Goal: Task Accomplishment & Management: Complete application form

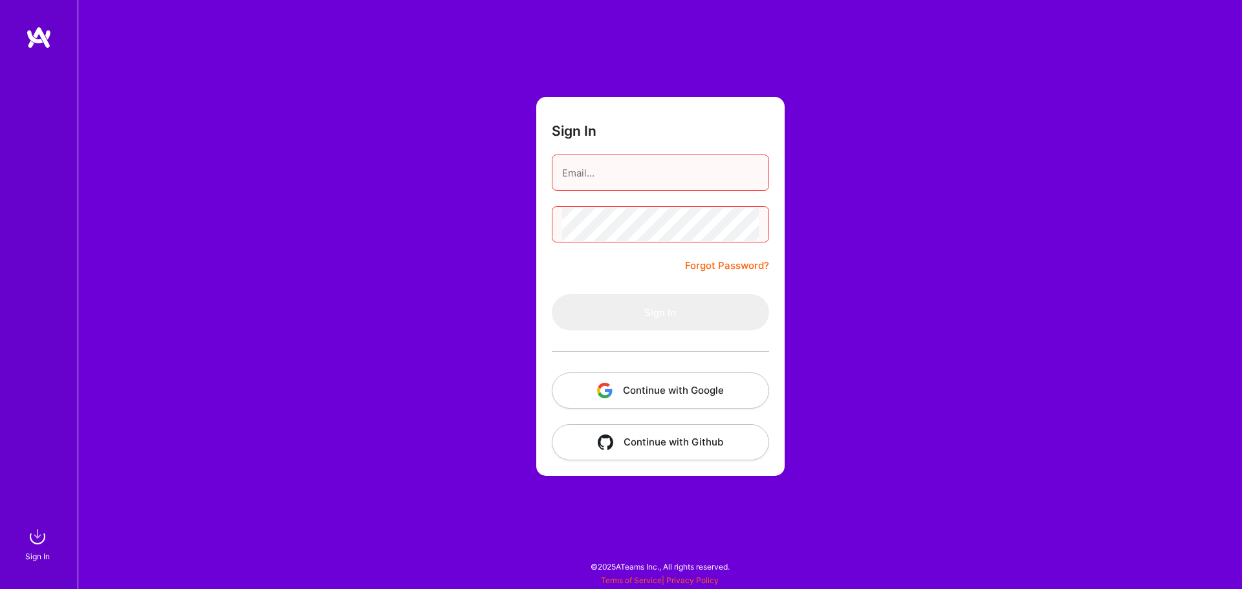
click at [644, 179] on input "email" at bounding box center [660, 173] width 197 height 33
type input "[EMAIL_ADDRESS][DOMAIN_NAME]"
click at [649, 390] on button "Continue with Google" at bounding box center [660, 391] width 217 height 36
click at [671, 387] on button "Continue with Google" at bounding box center [660, 391] width 217 height 36
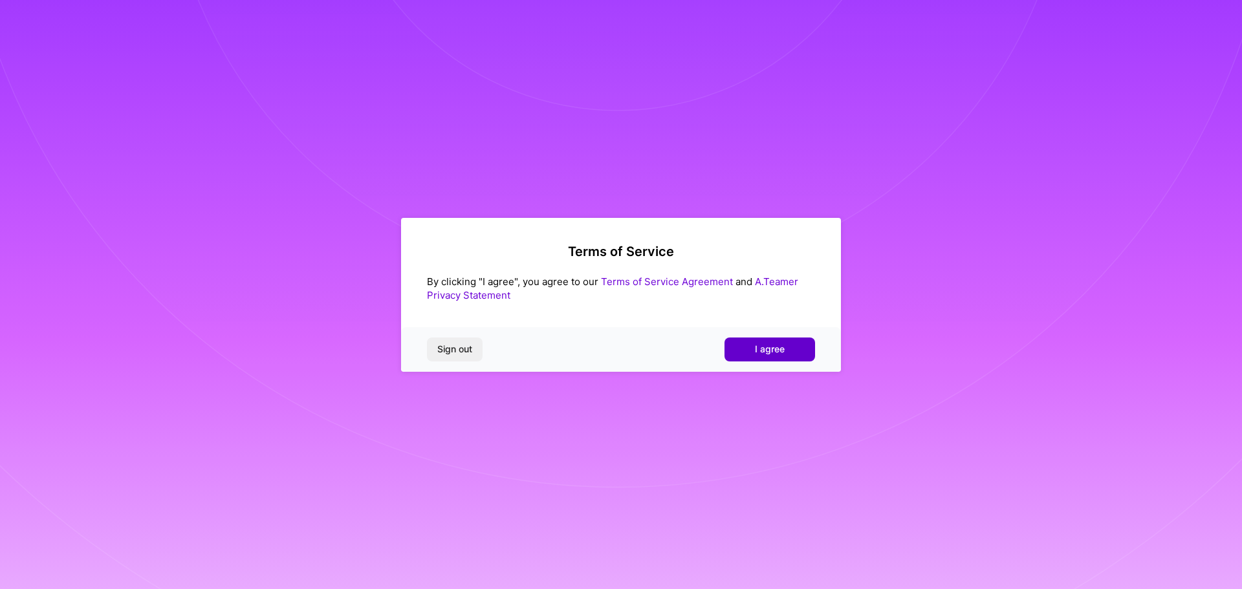
click at [770, 349] on span "I agree" at bounding box center [770, 349] width 30 height 13
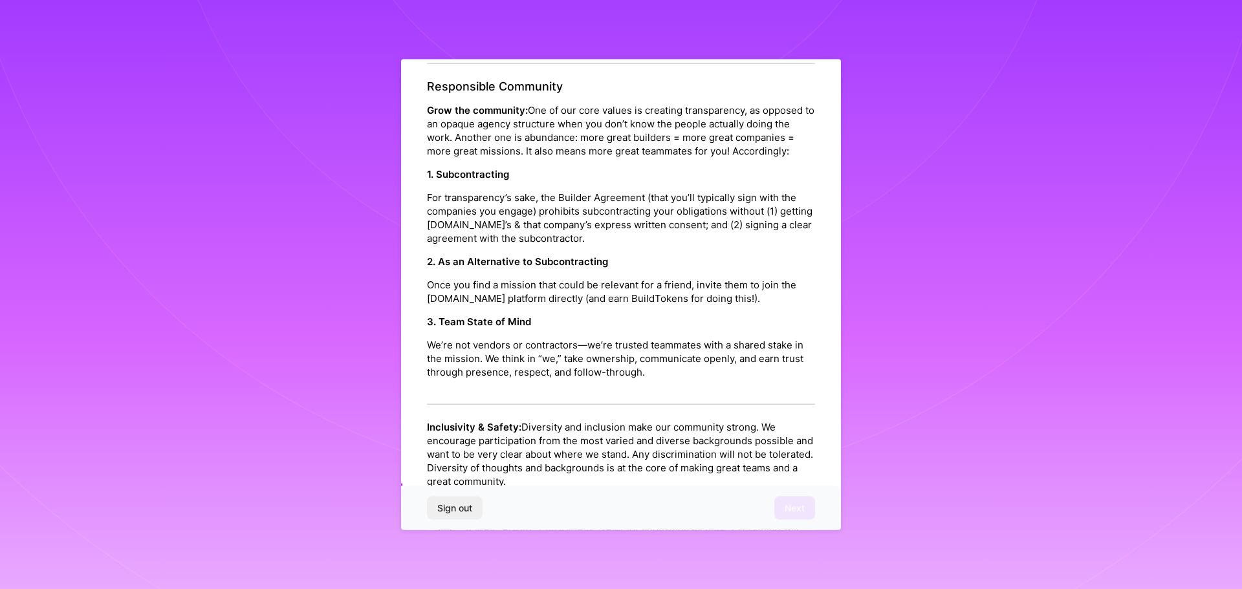
scroll to position [1402, 0]
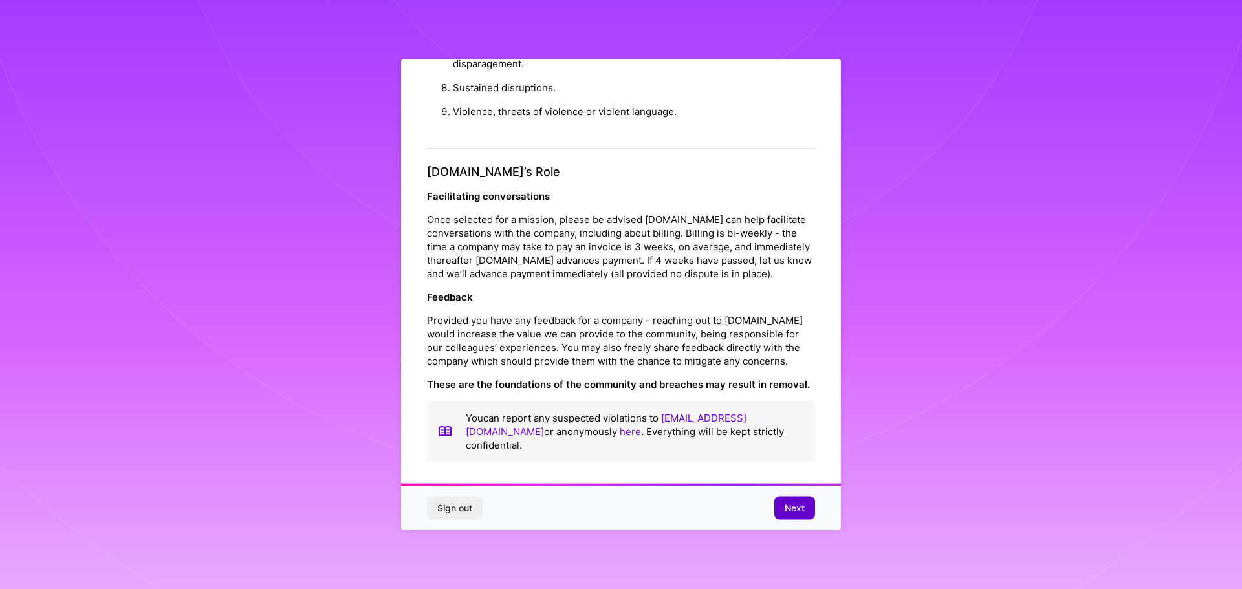
click at [798, 506] on span "Next" at bounding box center [795, 508] width 20 height 13
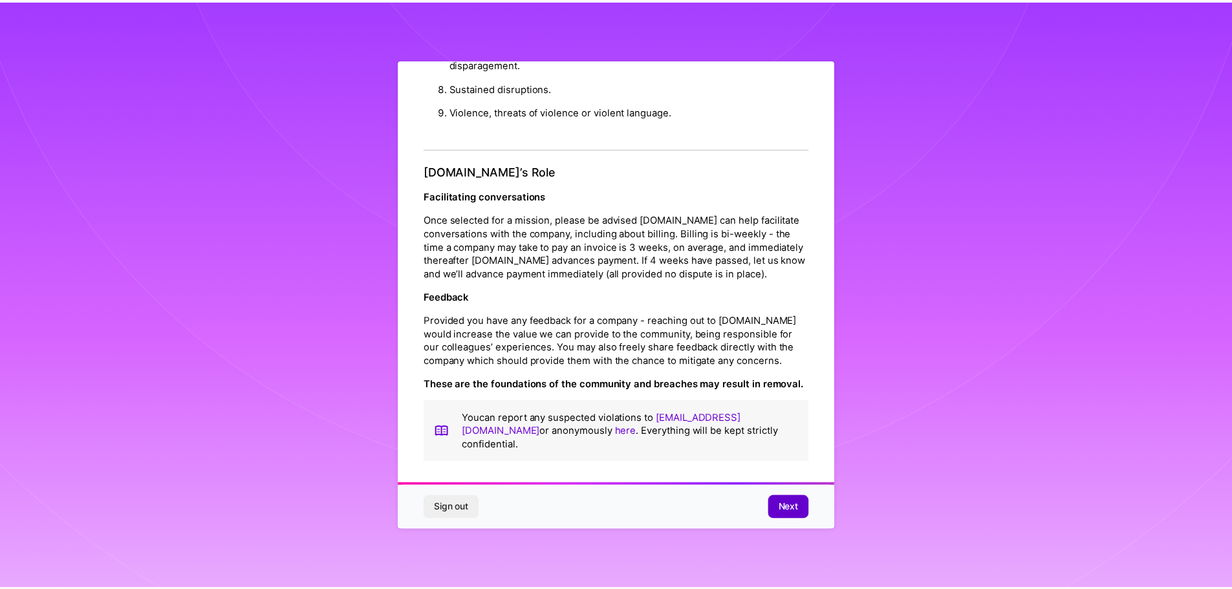
scroll to position [0, 0]
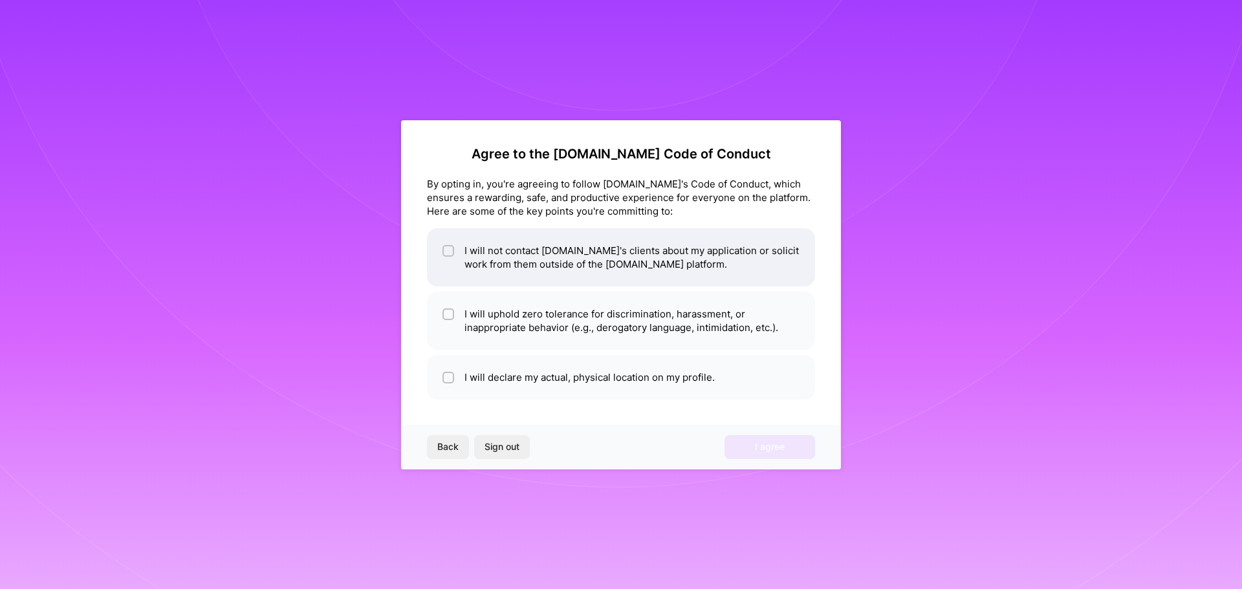
click at [447, 252] on input "checkbox" at bounding box center [449, 251] width 9 height 9
checkbox input "true"
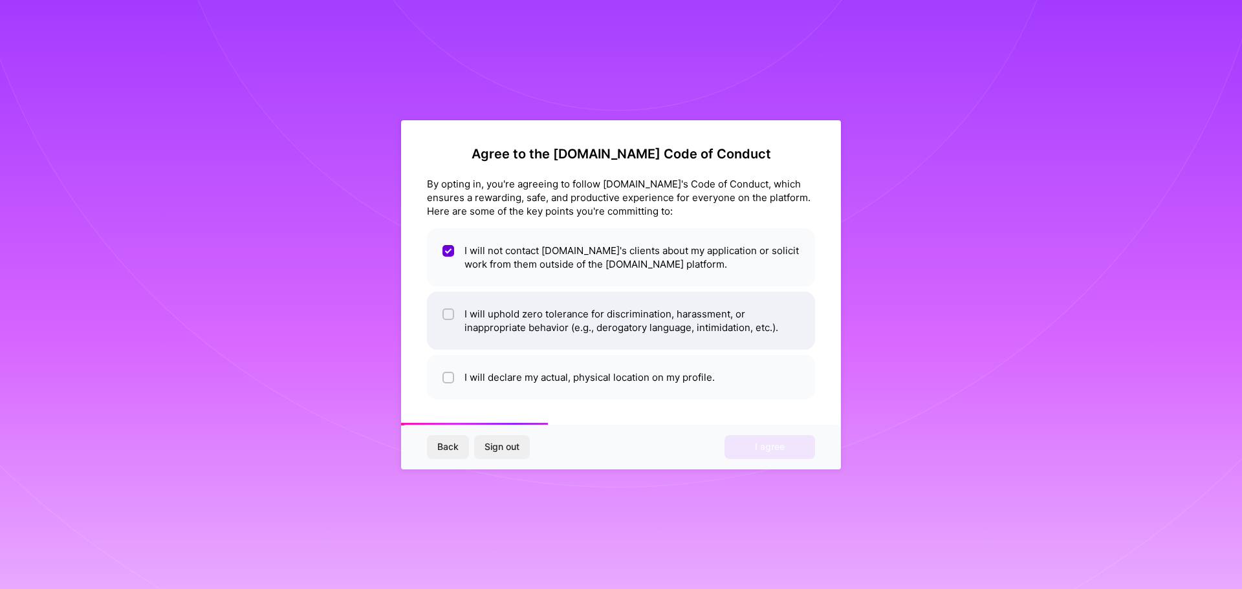
click at [451, 312] on input "checkbox" at bounding box center [449, 314] width 9 height 9
checkbox input "true"
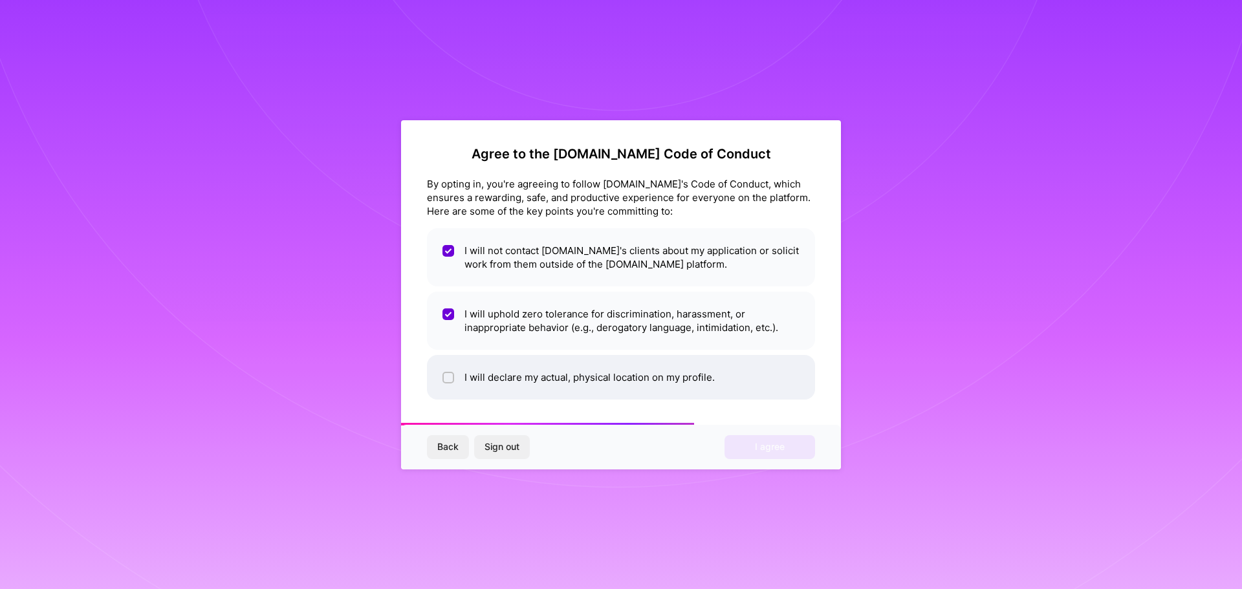
click at [447, 380] on input "checkbox" at bounding box center [449, 378] width 9 height 9
checkbox input "true"
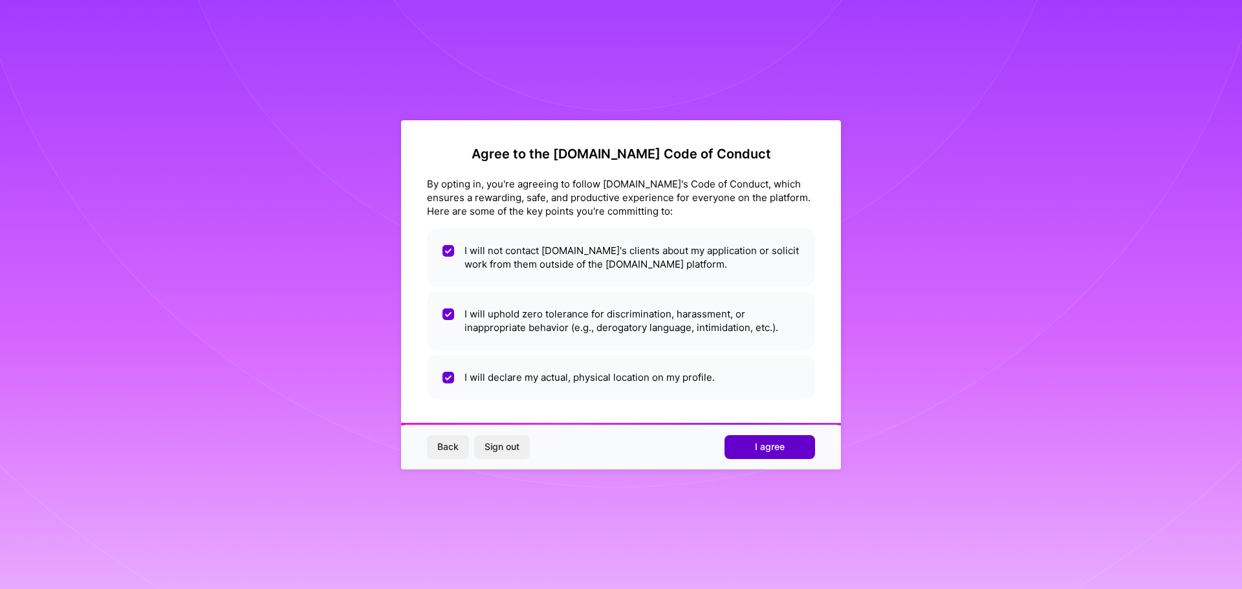
click at [783, 445] on span "I agree" at bounding box center [770, 446] width 30 height 13
